Goal: Check status: Check status

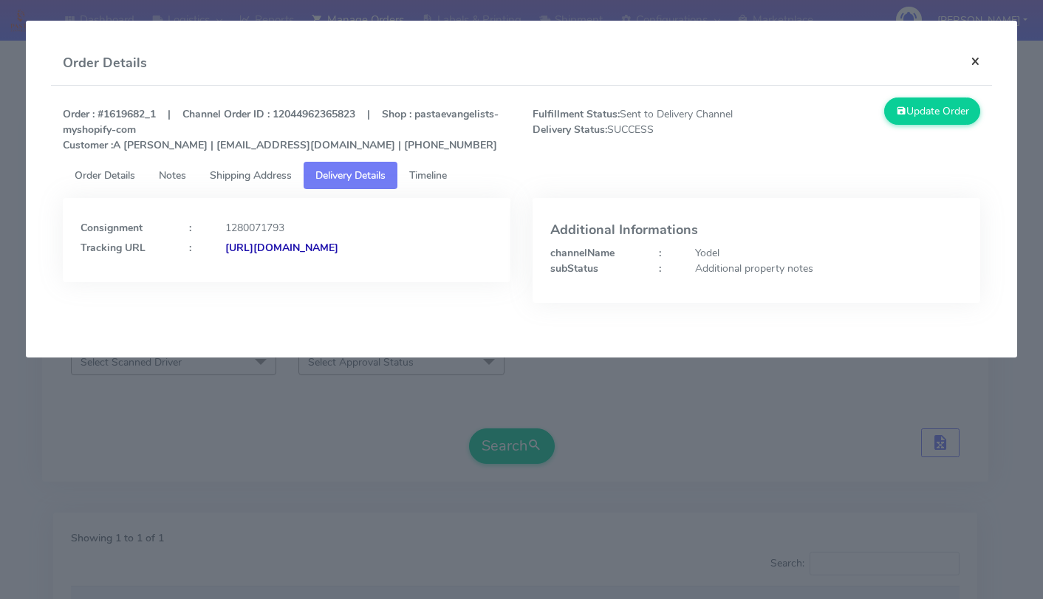
click at [975, 63] on button "×" at bounding box center [975, 60] width 33 height 39
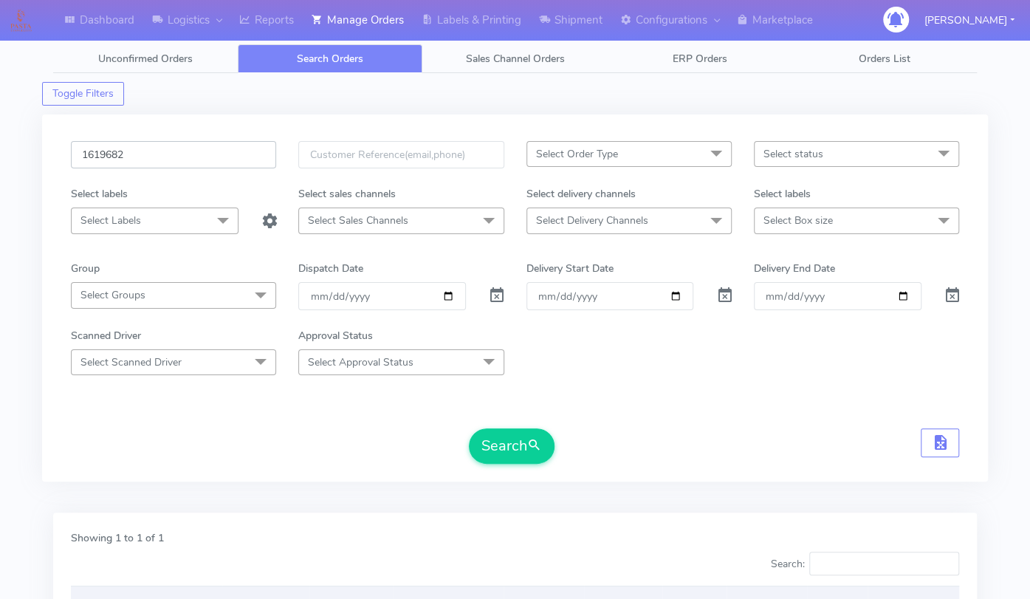
click at [164, 161] on input "1619682" at bounding box center [173, 154] width 205 height 27
paste input "Pasta@2030!"
click at [197, 154] on input "1619682" at bounding box center [173, 154] width 205 height 27
paste input "1622228"
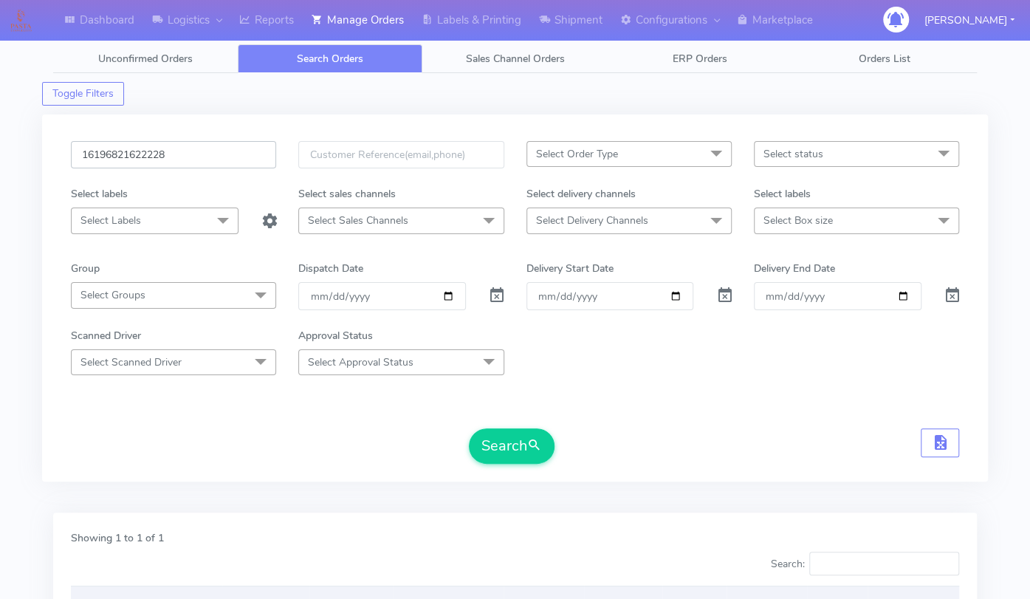
click at [197, 154] on input "16196821622228" at bounding box center [173, 154] width 205 height 27
paste input "text"
type input "1622228"
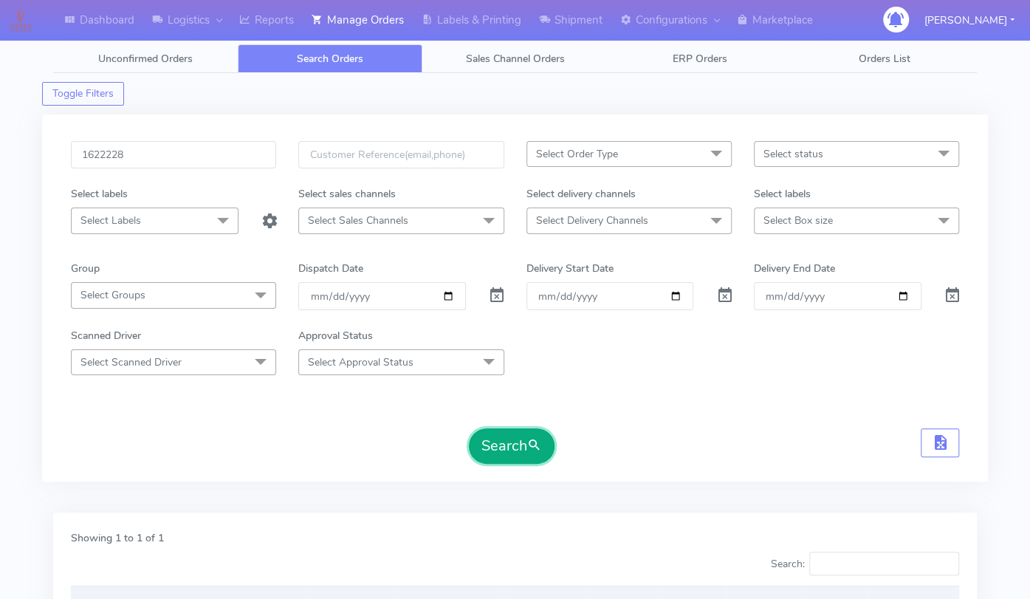
click at [509, 456] on button "Search" at bounding box center [512, 445] width 86 height 35
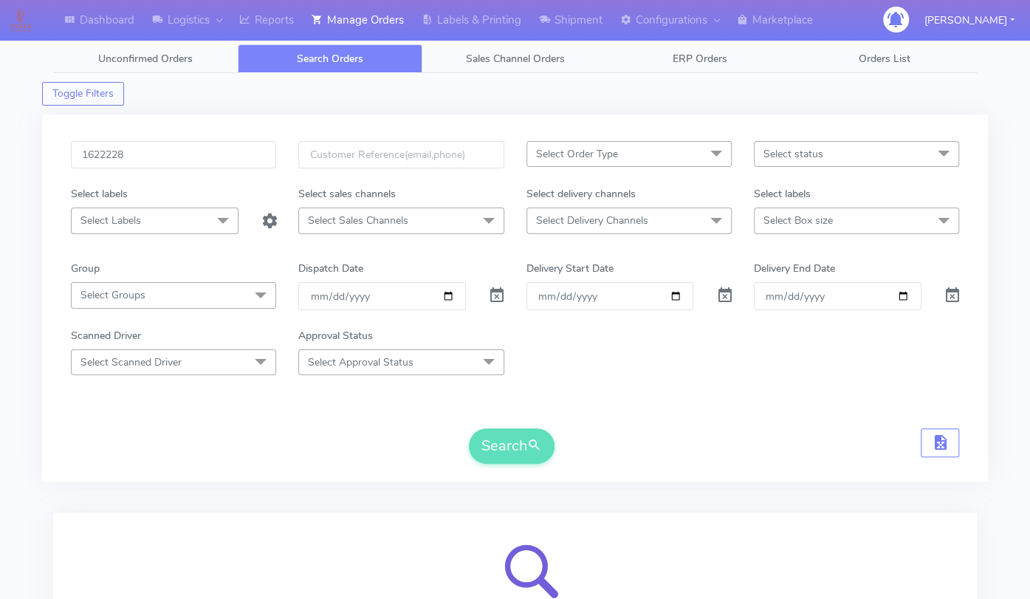
scroll to position [163, 0]
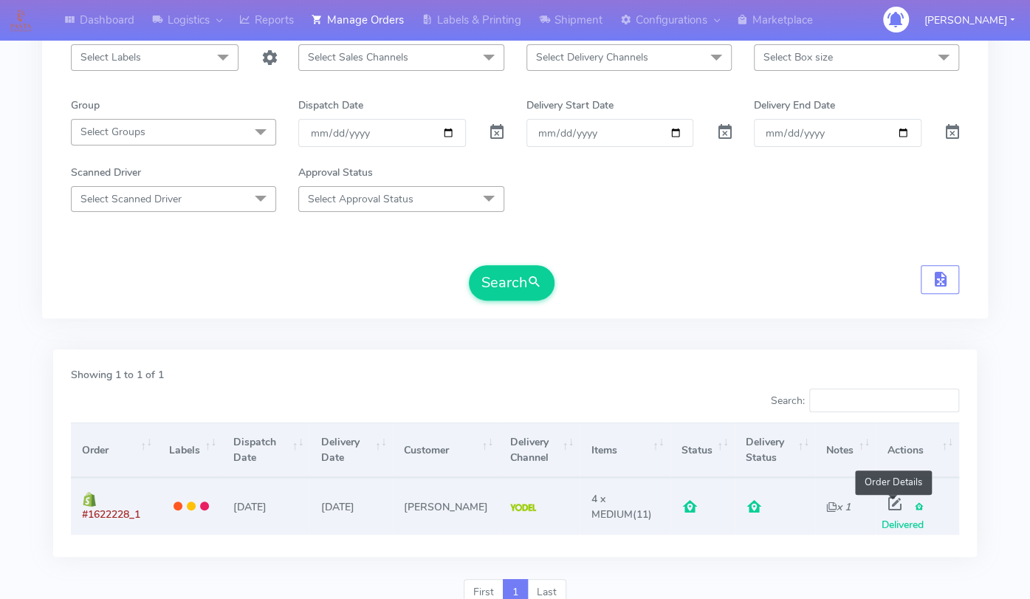
click at [892, 501] on span at bounding box center [894, 507] width 27 height 14
select select "5"
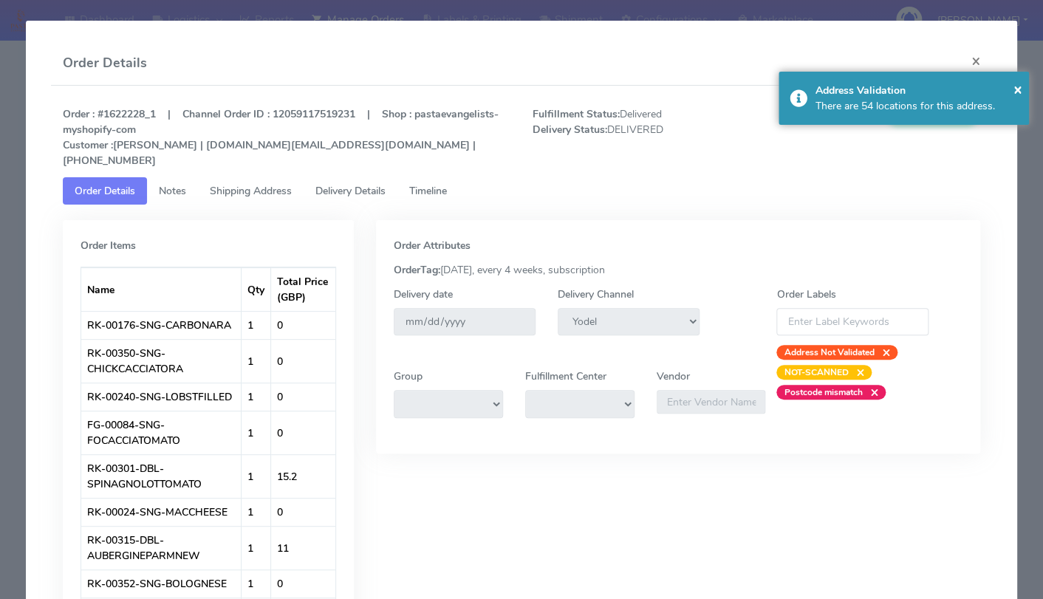
click at [343, 182] on link "Delivery Details" at bounding box center [351, 190] width 94 height 27
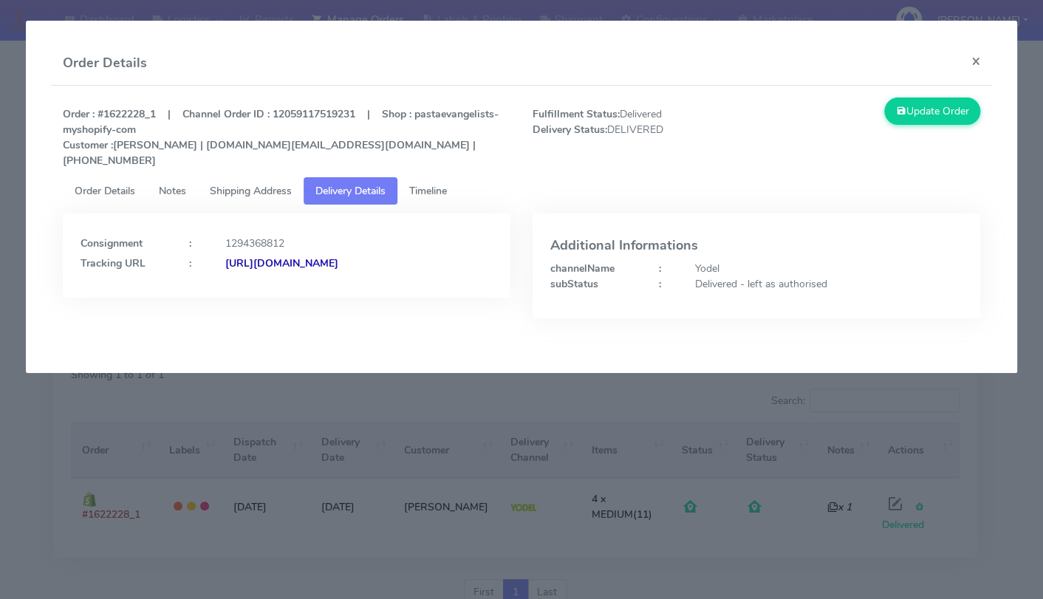
drag, startPoint x: 374, startPoint y: 261, endPoint x: 238, endPoint y: 270, distance: 136.9
click at [238, 270] on div "[URL][DOMAIN_NAME]" at bounding box center [359, 264] width 290 height 16
copy strong "/JJD0002249960896121"
click at [361, 237] on div "Consignment : 1294368812 Tracking URL : [URL][DOMAIN_NAME]" at bounding box center [287, 251] width 412 height 40
drag, startPoint x: 364, startPoint y: 261, endPoint x: 240, endPoint y: 267, distance: 124.2
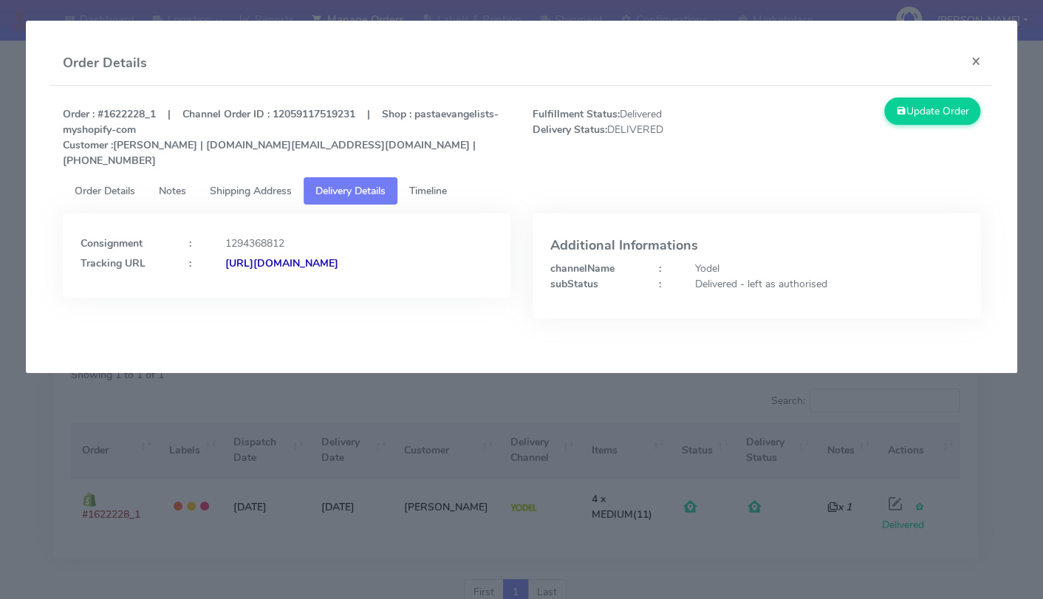
click at [240, 267] on div "[URL][DOMAIN_NAME]" at bounding box center [359, 264] width 290 height 16
copy strong "JJD0002249960896121"
click at [972, 52] on button "×" at bounding box center [975, 60] width 33 height 39
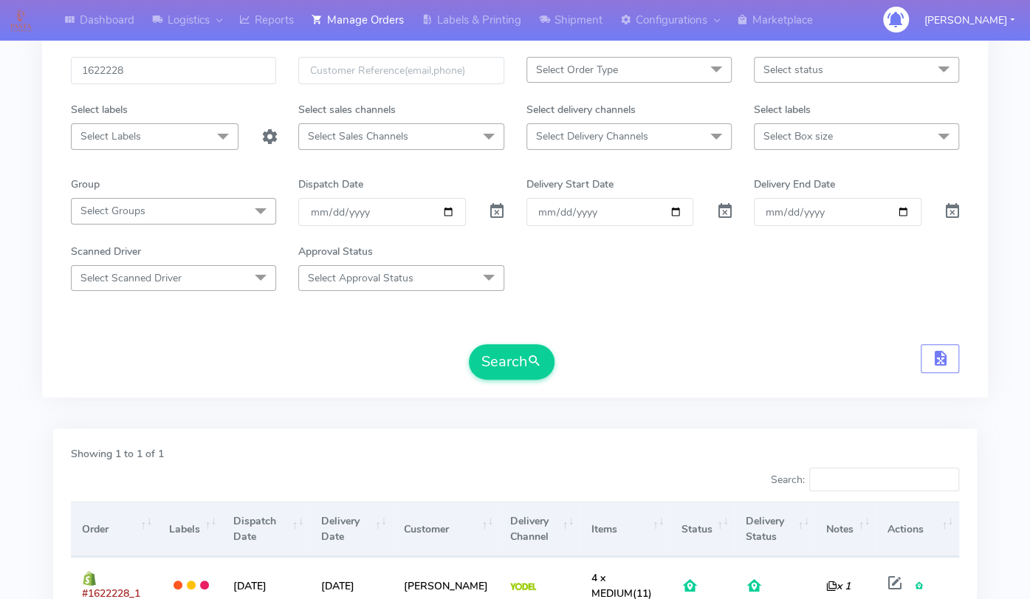
scroll to position [0, 0]
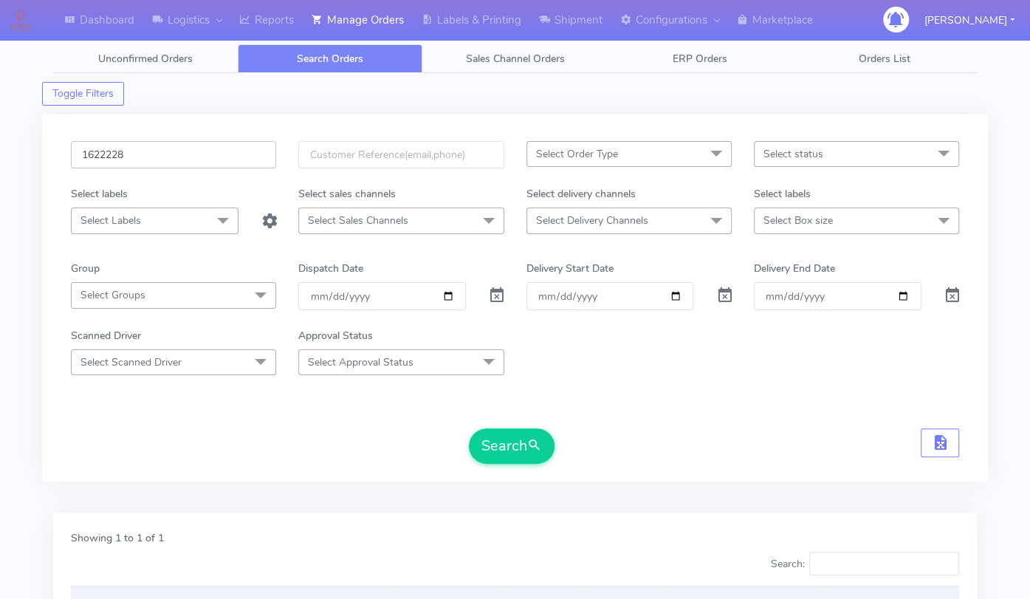
click at [162, 154] on input "1622228" at bounding box center [173, 154] width 205 height 27
paste input "19974"
type input "1619974"
click at [521, 454] on button "Search" at bounding box center [512, 445] width 86 height 35
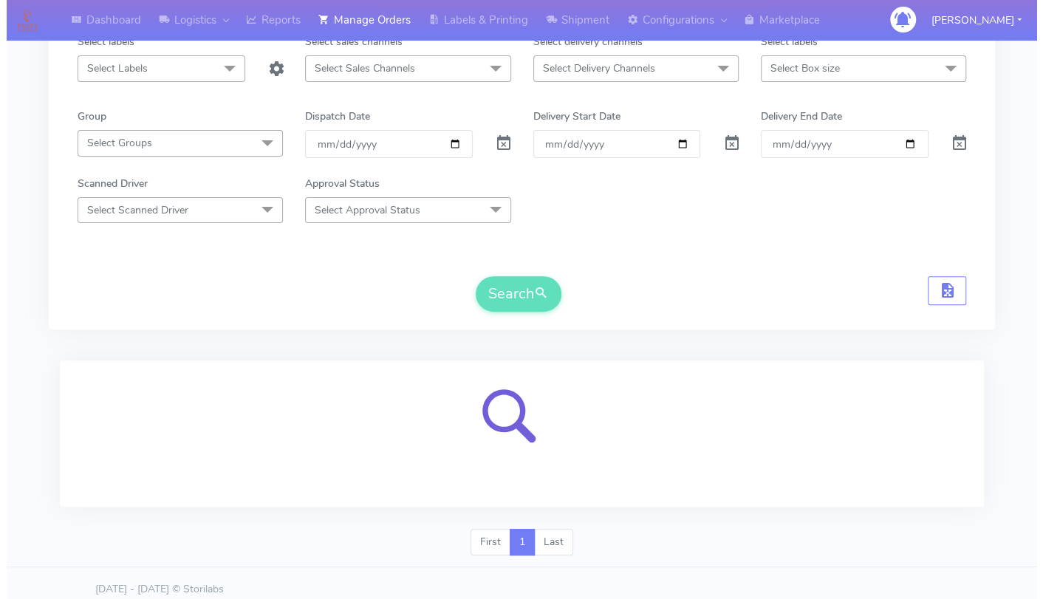
scroll to position [163, 0]
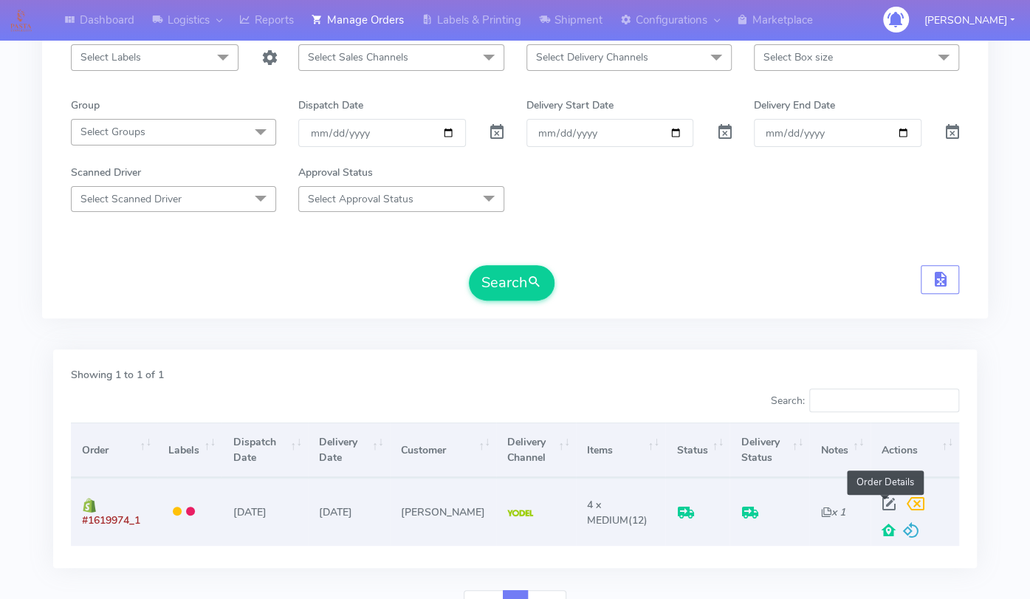
click at [880, 509] on span at bounding box center [889, 507] width 27 height 14
select select "5"
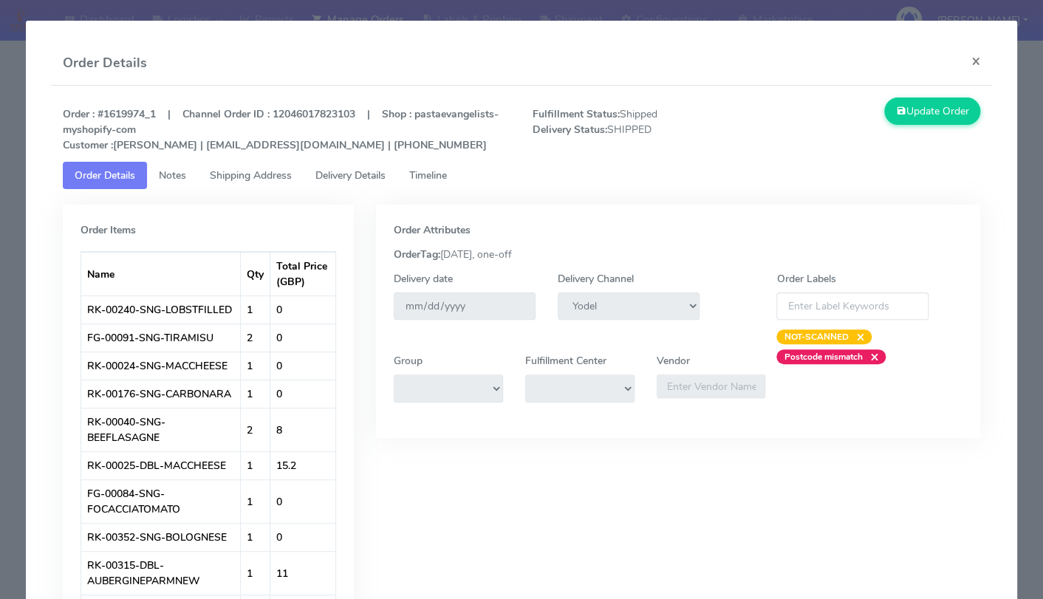
click at [337, 188] on link "Delivery Details" at bounding box center [351, 175] width 94 height 27
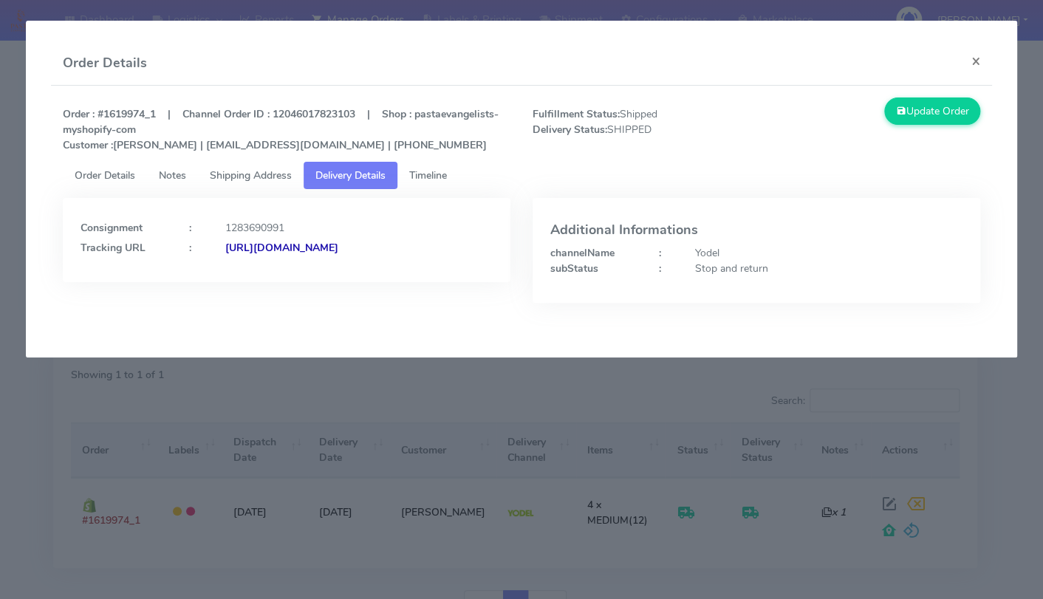
drag, startPoint x: 373, startPoint y: 260, endPoint x: 239, endPoint y: 271, distance: 134.1
click at [239, 271] on div "Consignment : 1283690991 Tracking URL : [URL][DOMAIN_NAME]" at bounding box center [287, 240] width 448 height 84
copy strong "JJD0002249960893033"
